Goal: Information Seeking & Learning: Check status

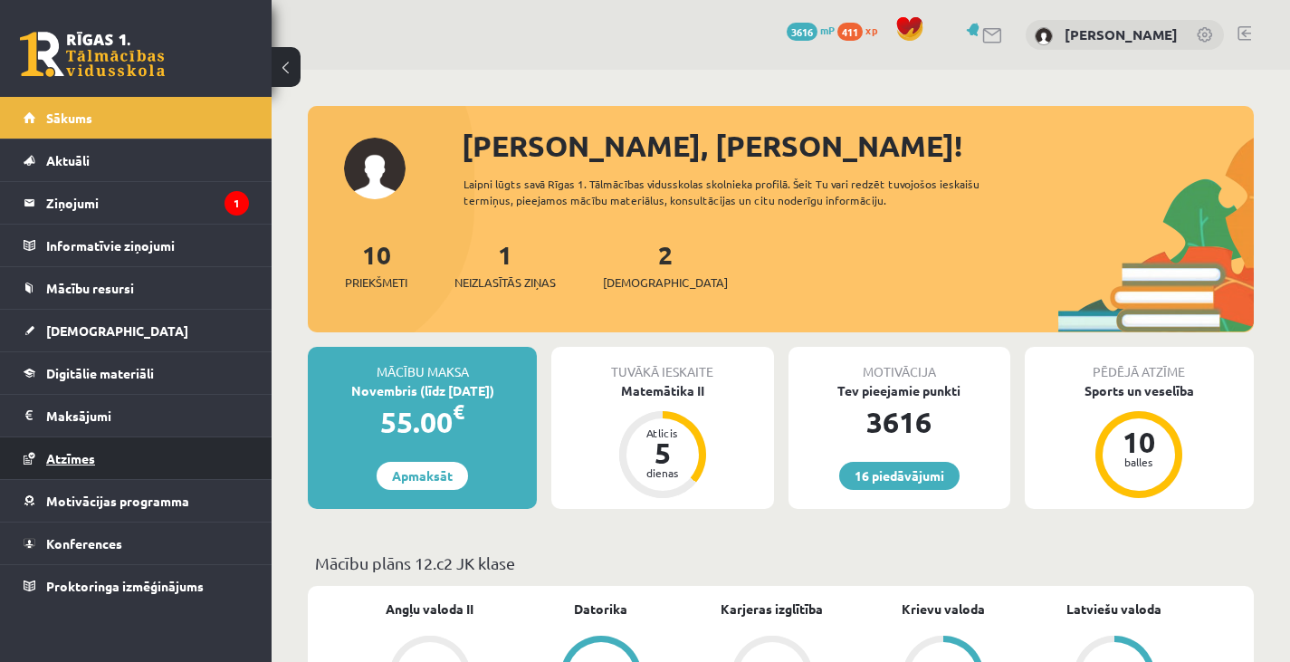
click at [156, 464] on link "Atzīmes" at bounding box center [136, 458] width 225 height 42
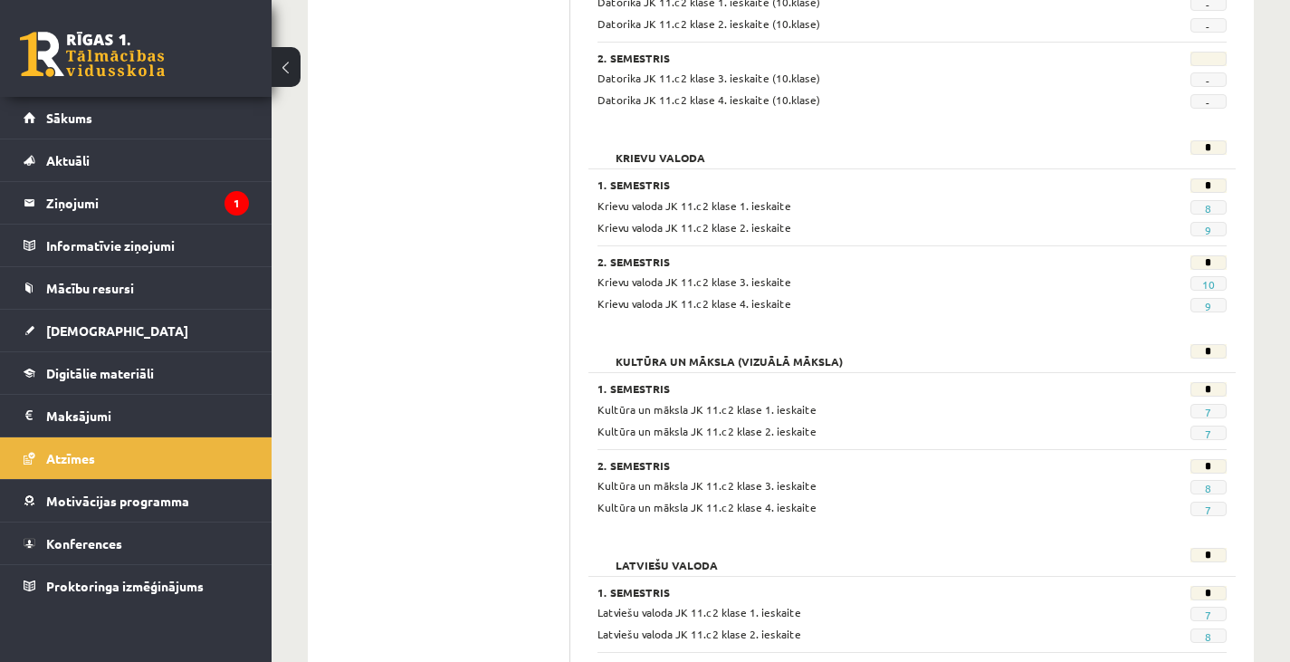
scroll to position [796, 0]
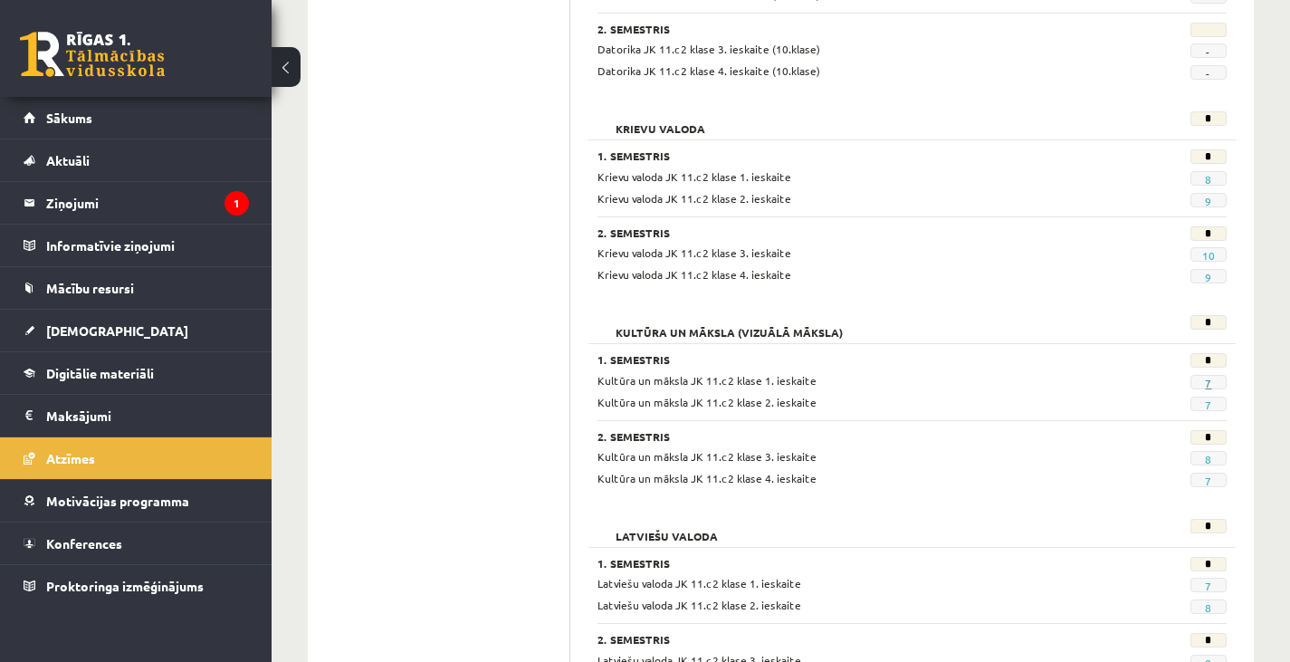
click at [1210, 384] on link "7" at bounding box center [1208, 383] width 6 height 14
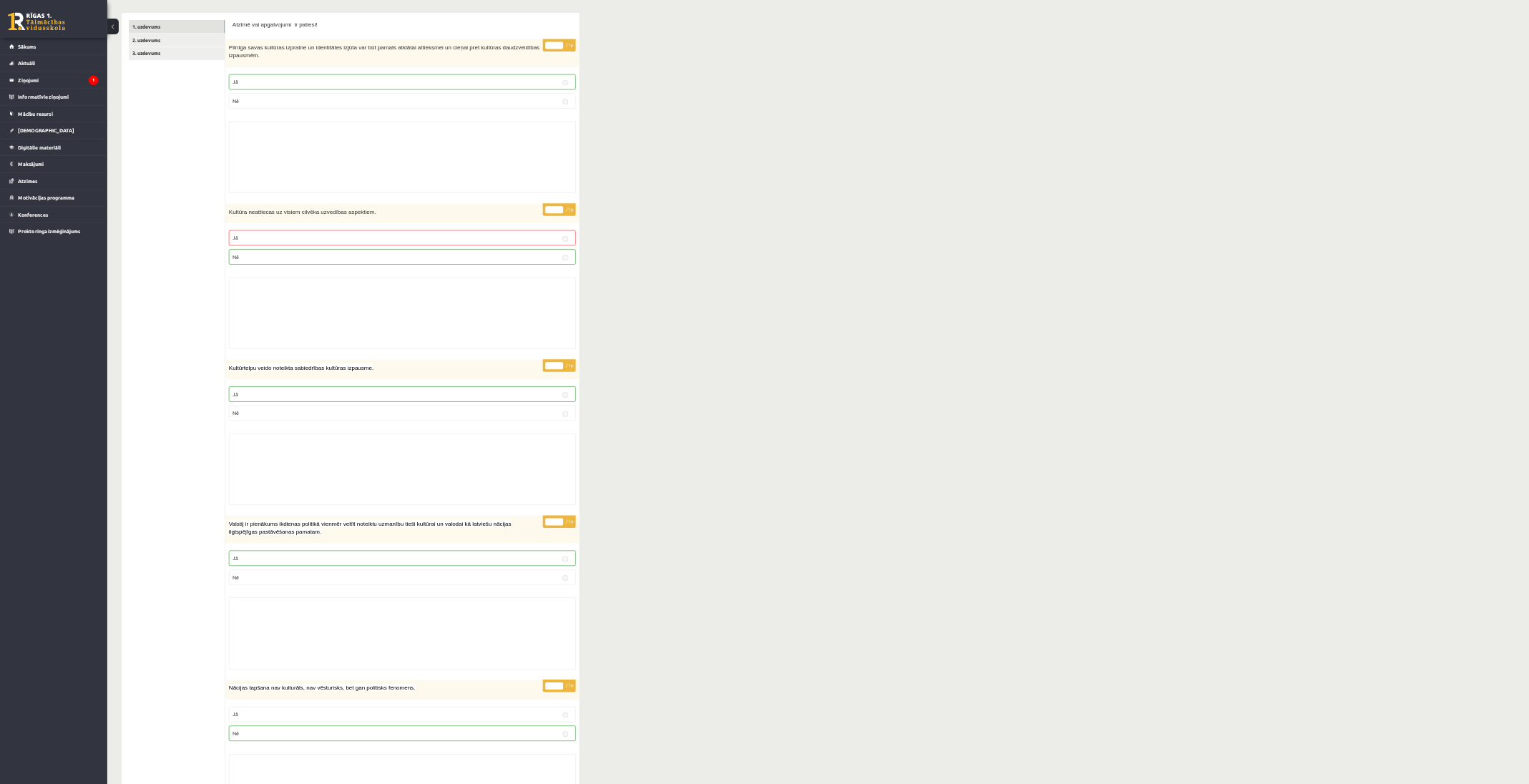
scroll to position [202, 0]
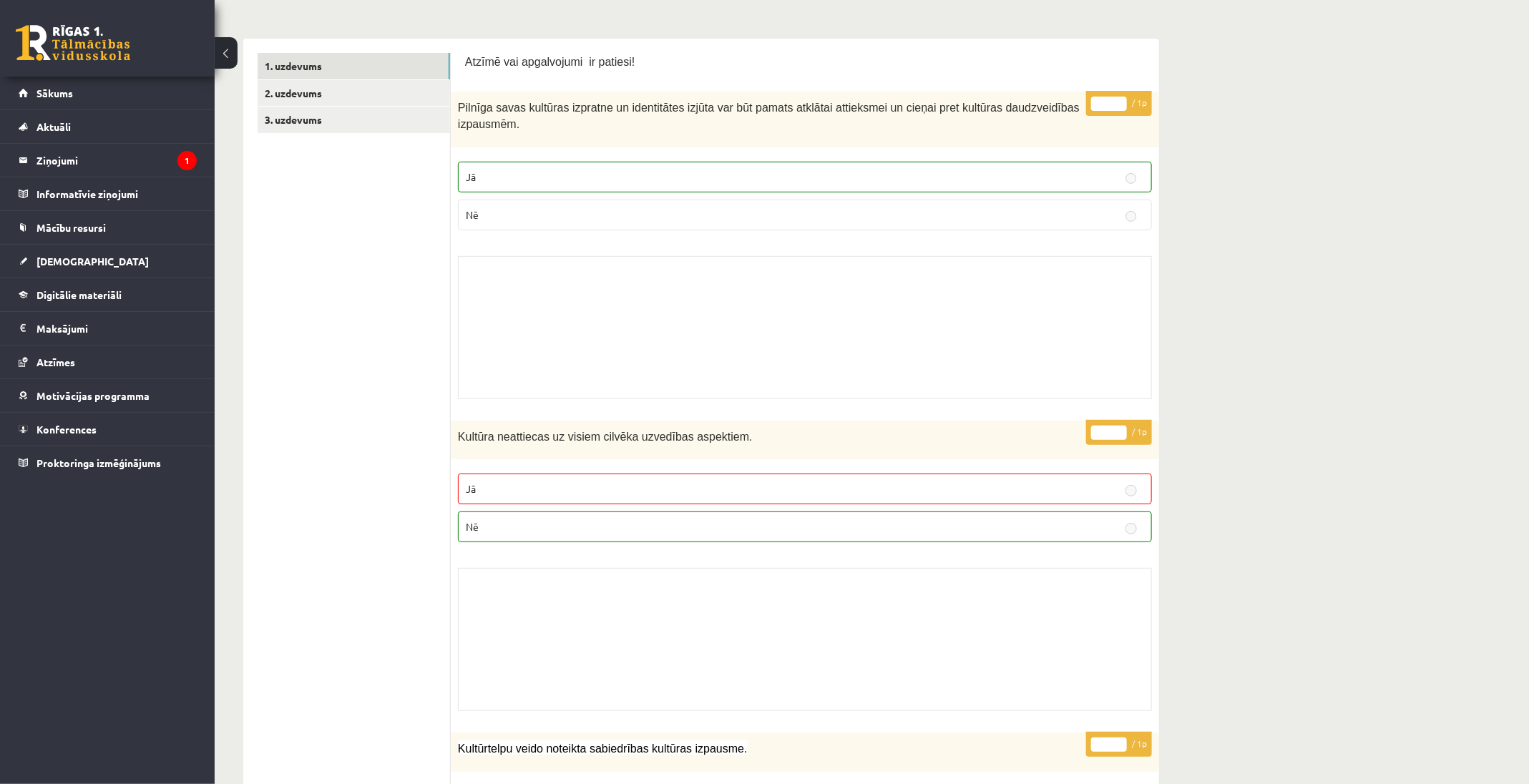
drag, startPoint x: 1029, startPoint y: 3, endPoint x: 804, endPoint y: 279, distance: 356.1
click at [804, 279] on div "Skolotāja pielikums" at bounding box center [805, 327] width 694 height 143
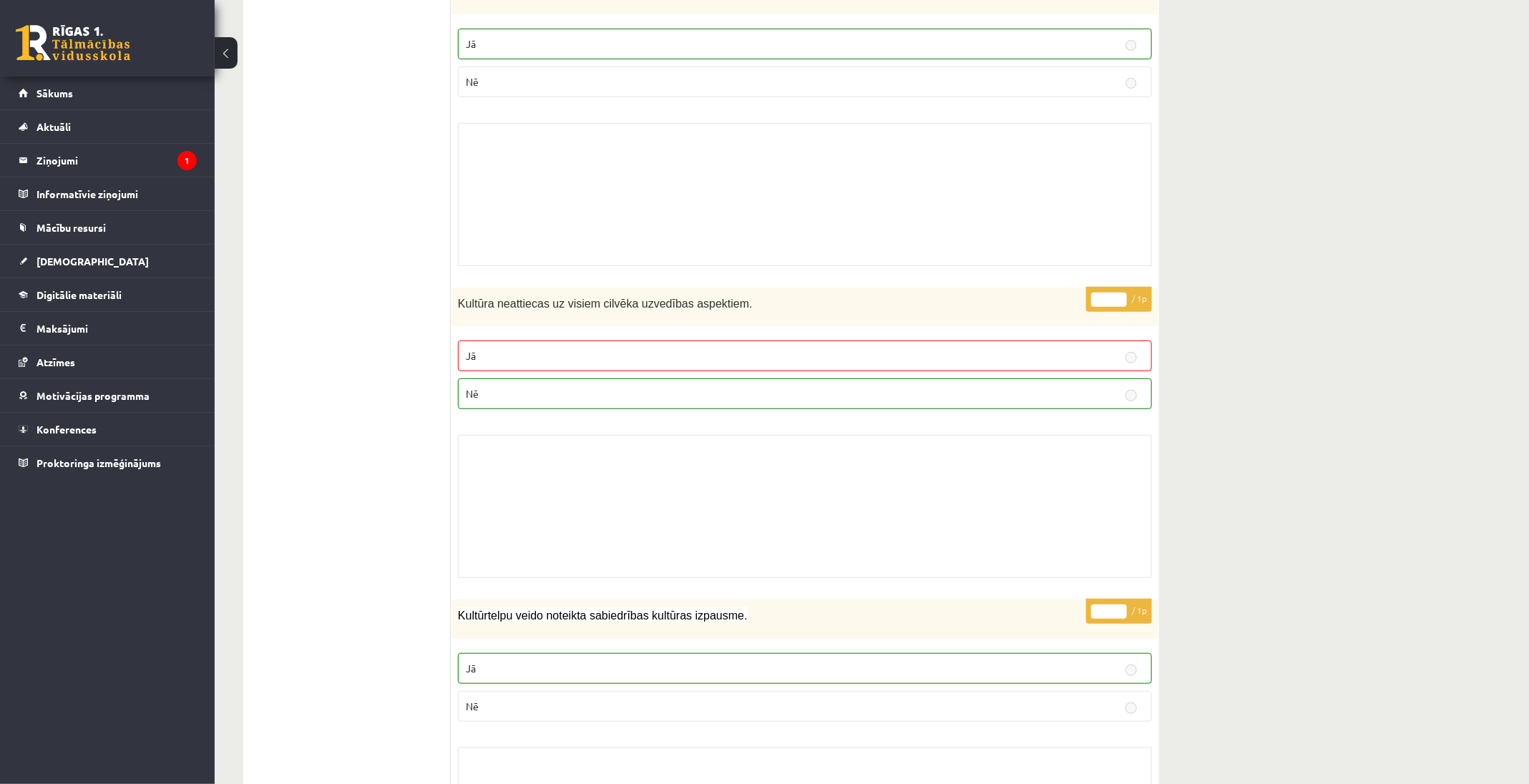
scroll to position [0, 0]
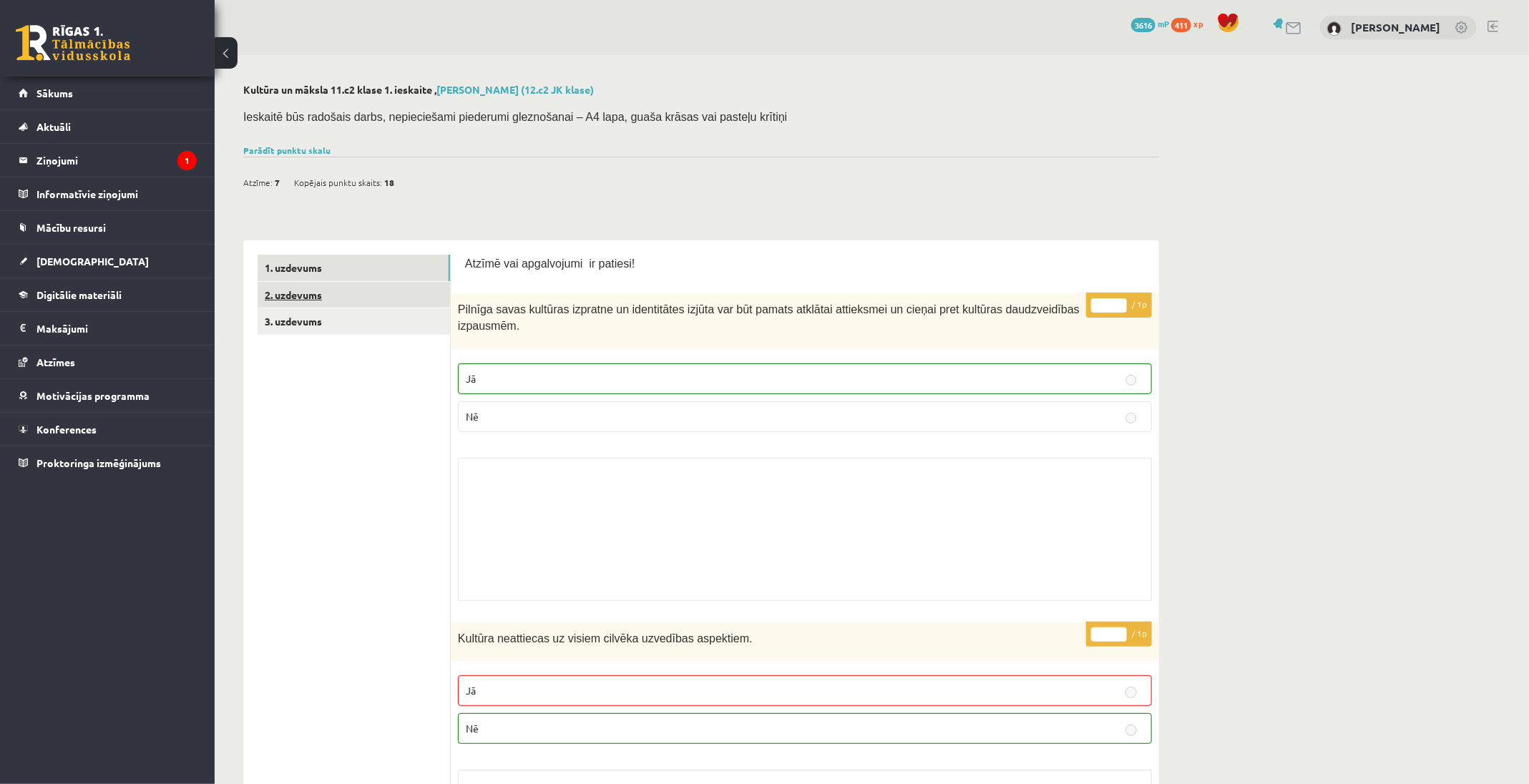
click at [284, 287] on link "2. uzdevums" at bounding box center [353, 295] width 192 height 26
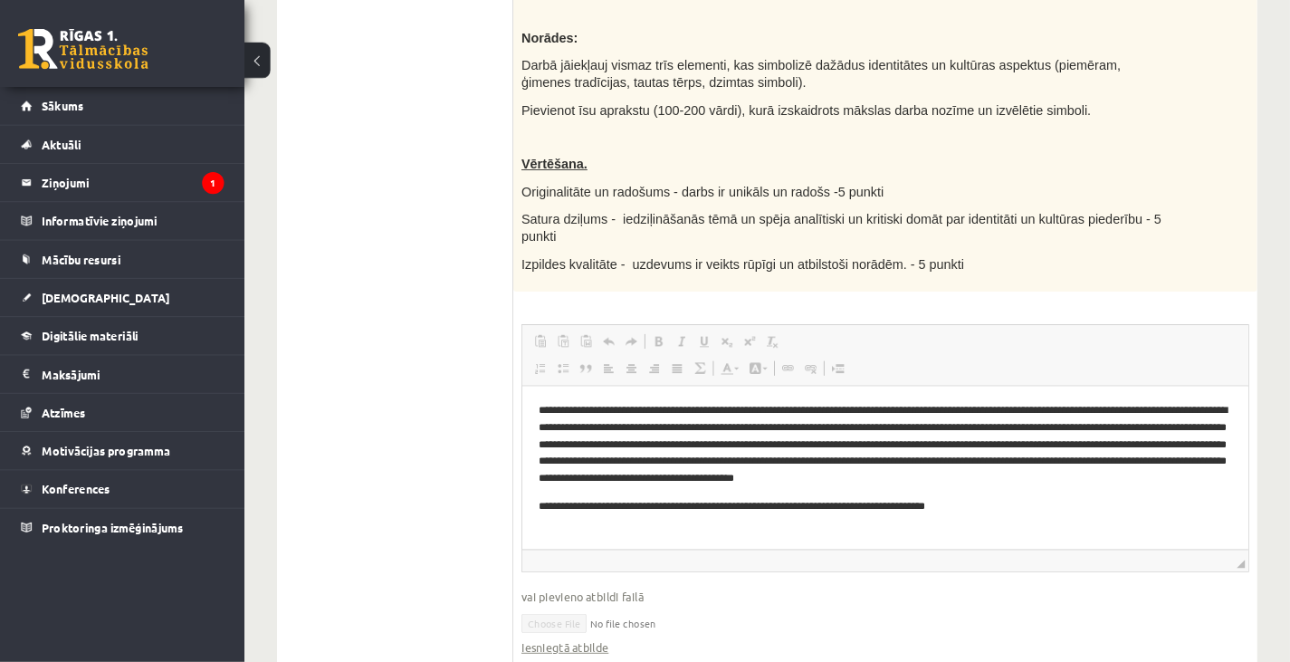
scroll to position [426, 0]
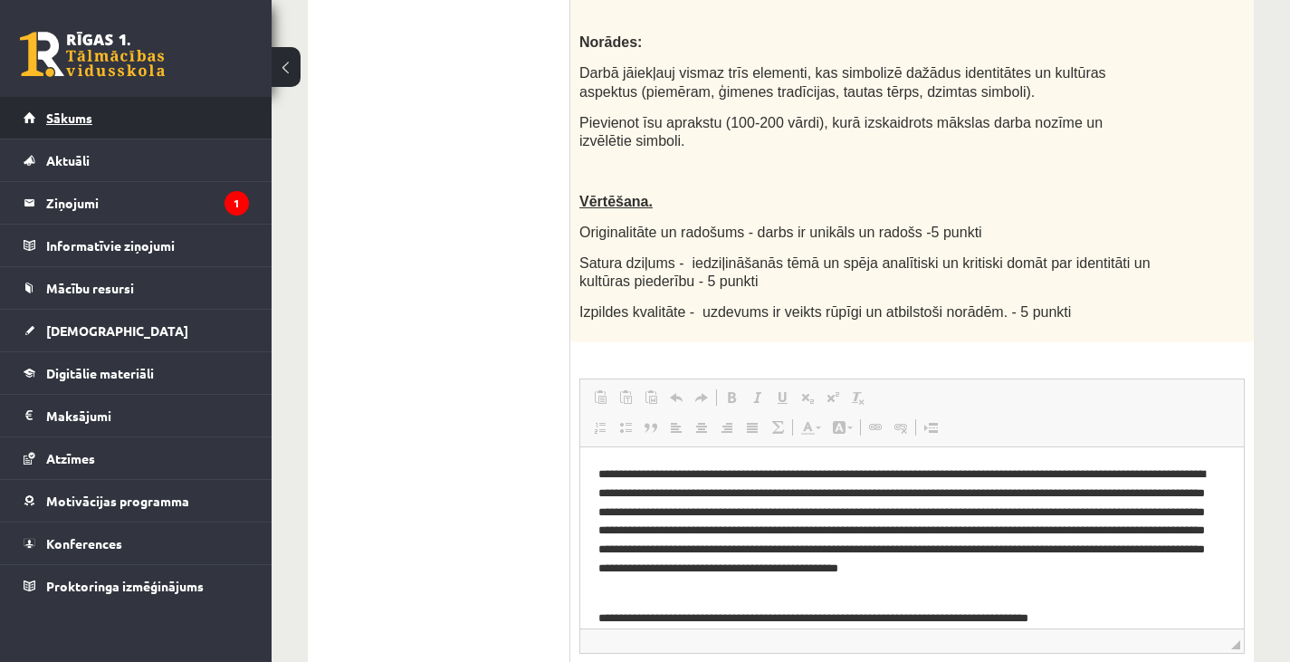
click at [170, 127] on link "Sākums" at bounding box center [136, 118] width 225 height 42
